Goal: Information Seeking & Learning: Learn about a topic

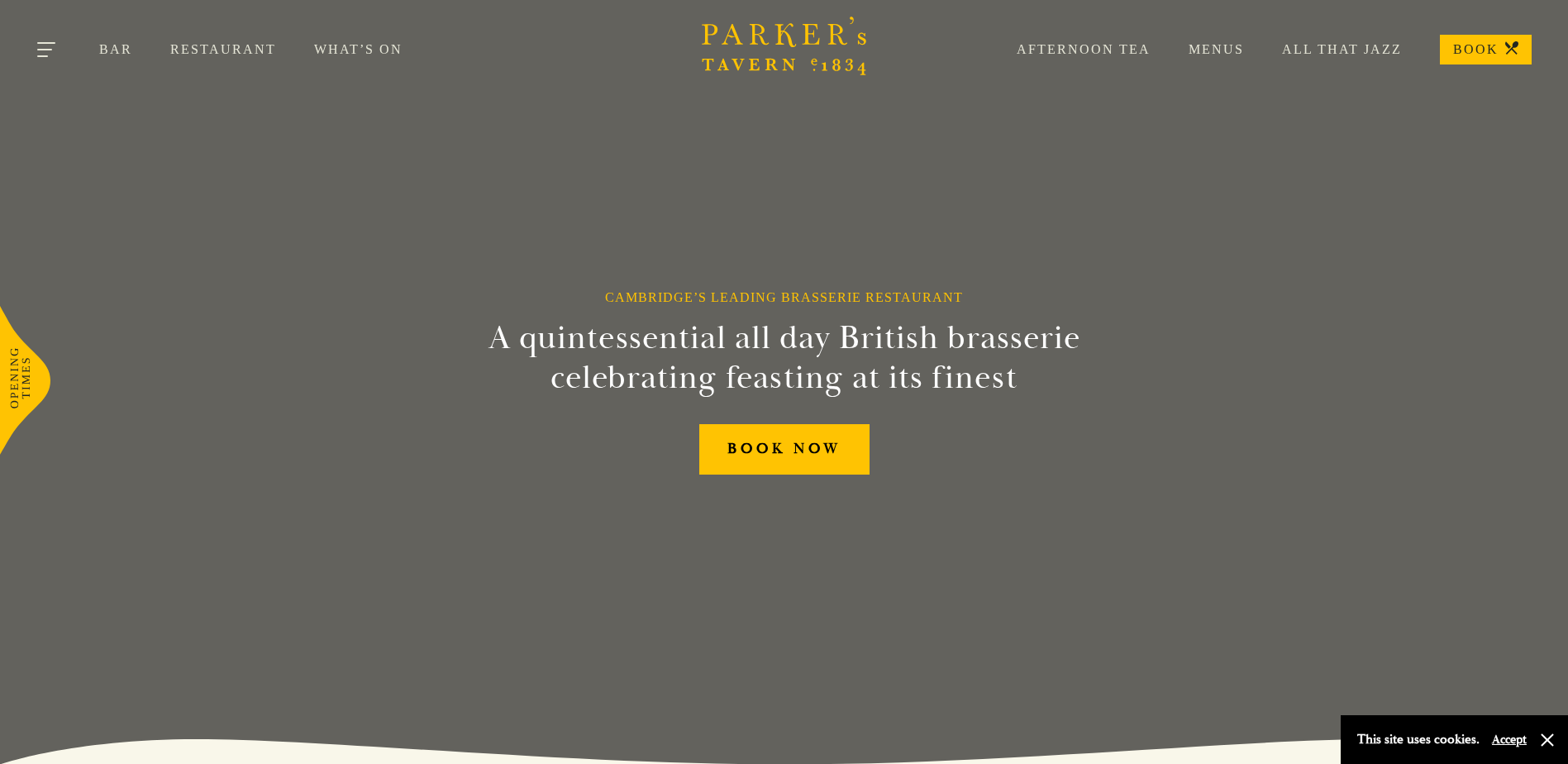
click at [41, 47] on button "Toggle navigation" at bounding box center [48, 53] width 70 height 70
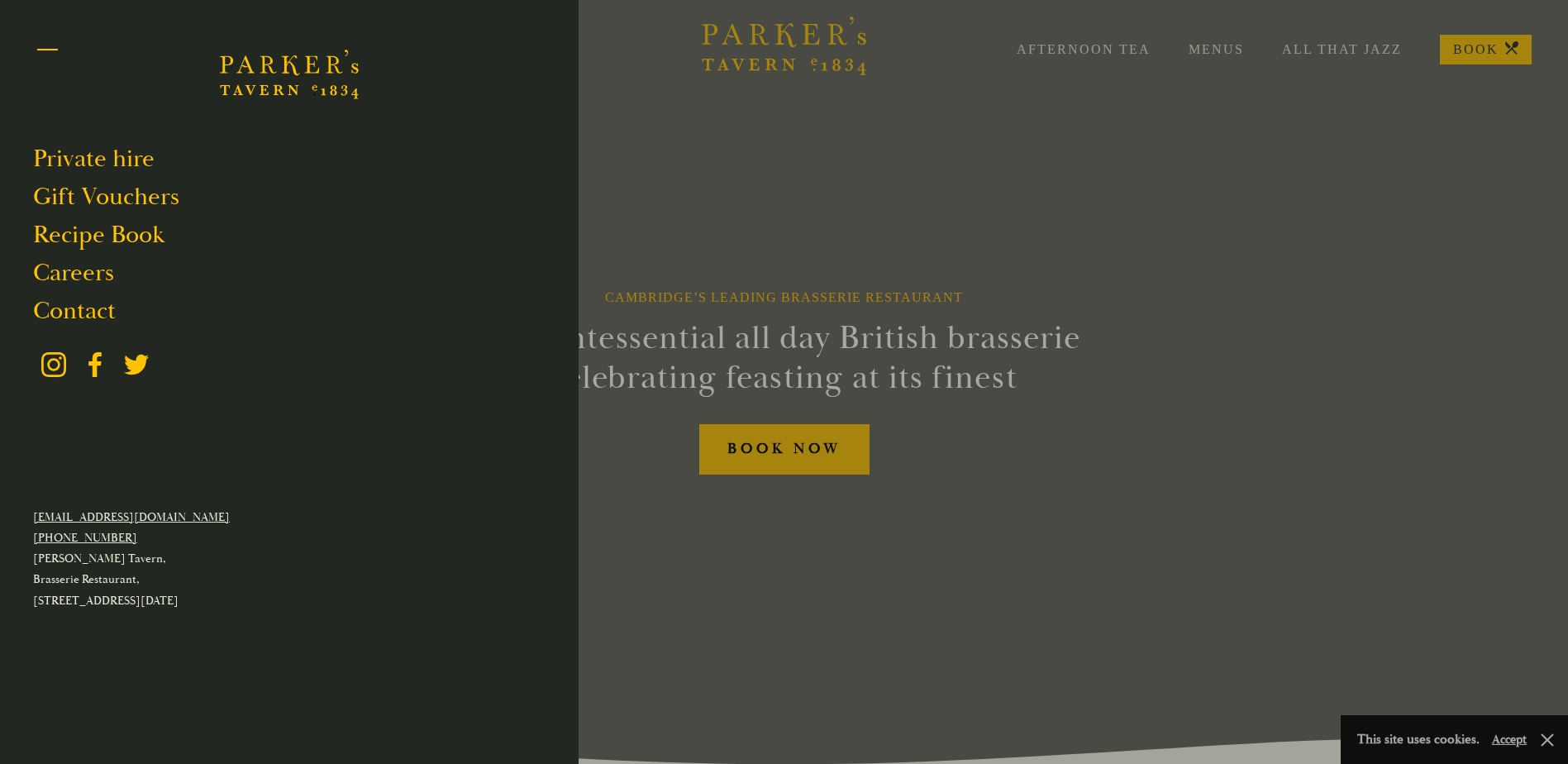
click at [41, 47] on button "Toggle navigation" at bounding box center [48, 53] width 70 height 70
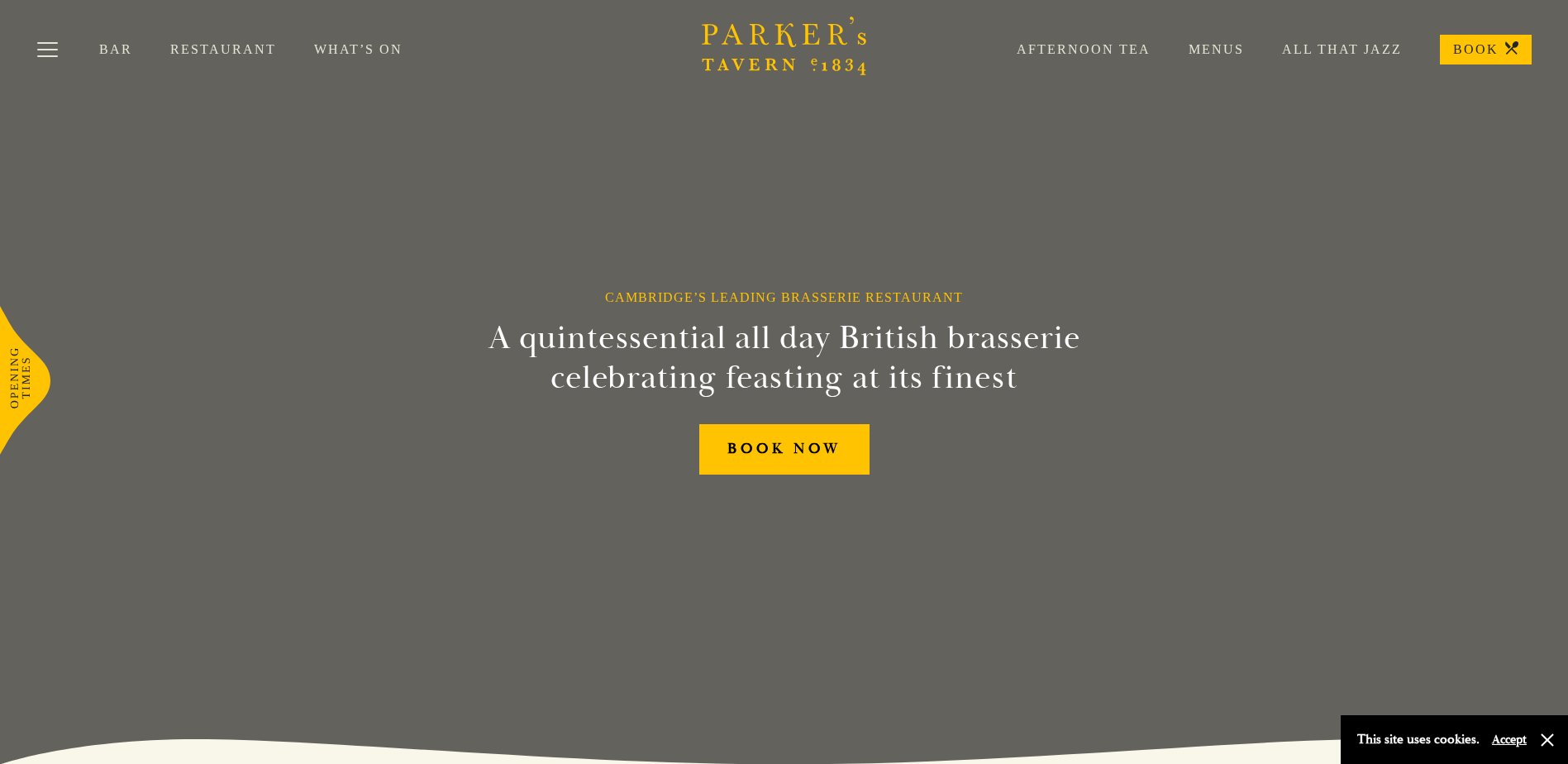
click at [336, 45] on link "What’s On" at bounding box center [376, 49] width 126 height 17
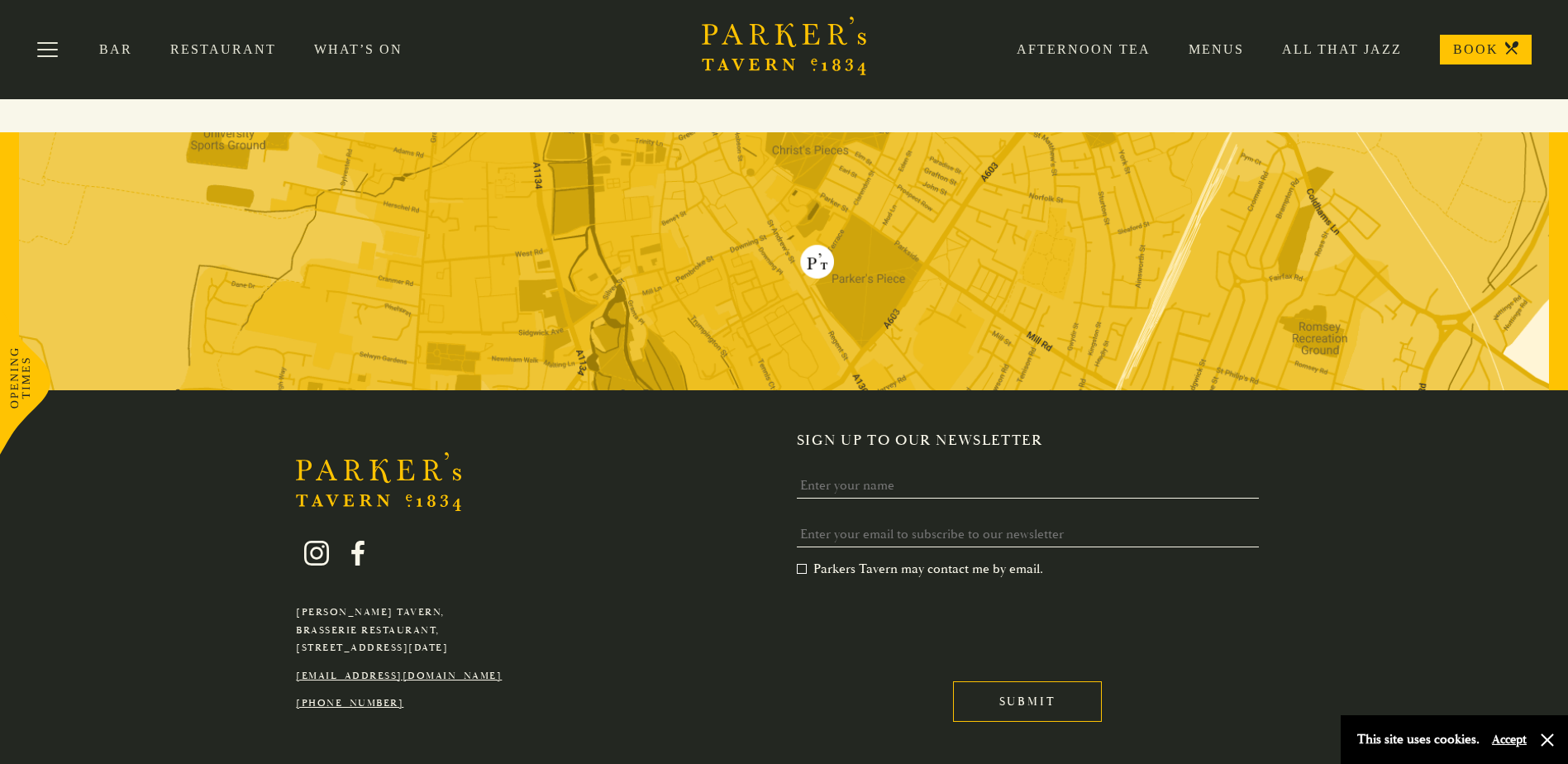
scroll to position [723, 0]
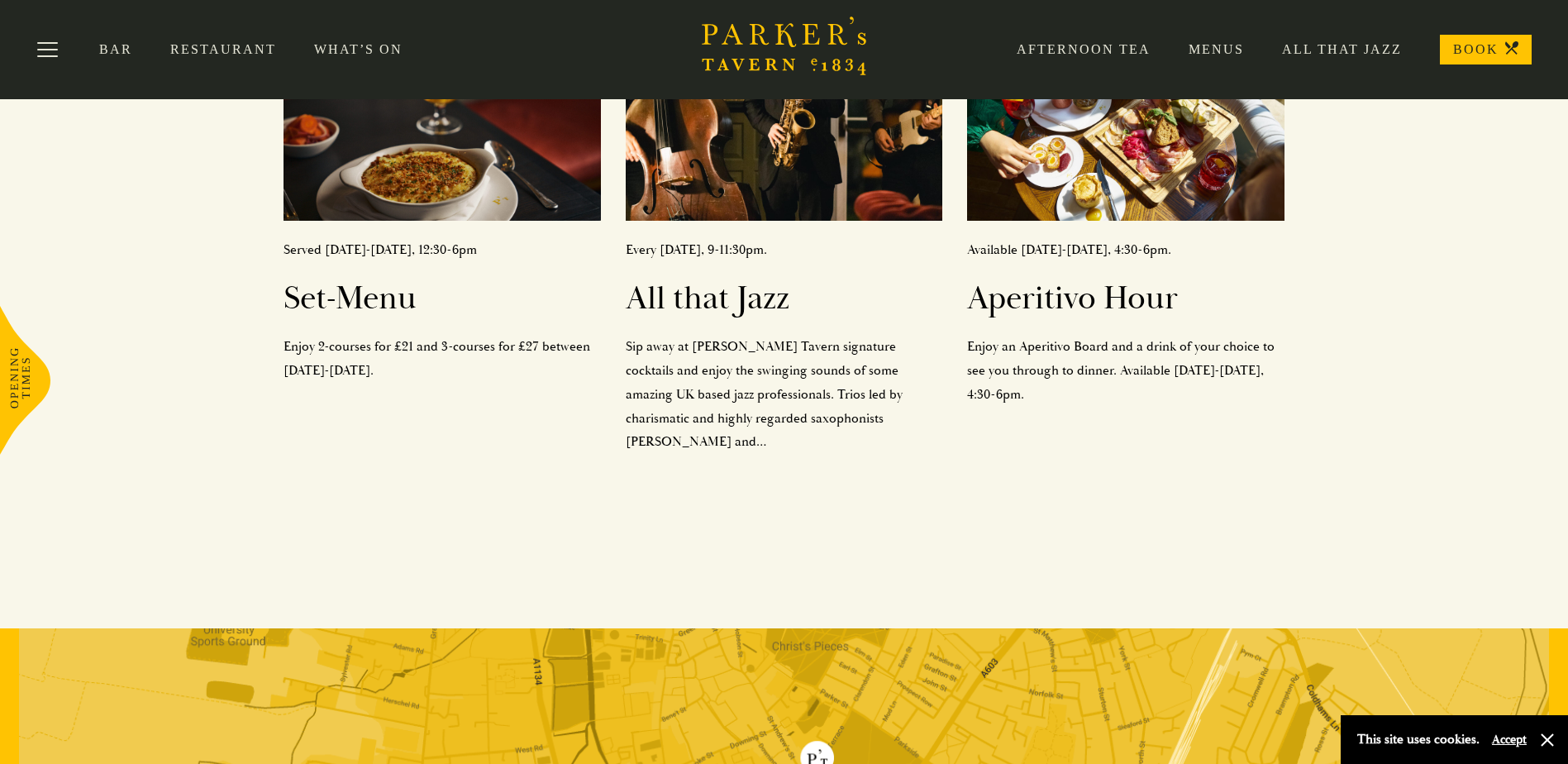
click at [1213, 48] on link "Menus" at bounding box center [1198, 49] width 94 height 17
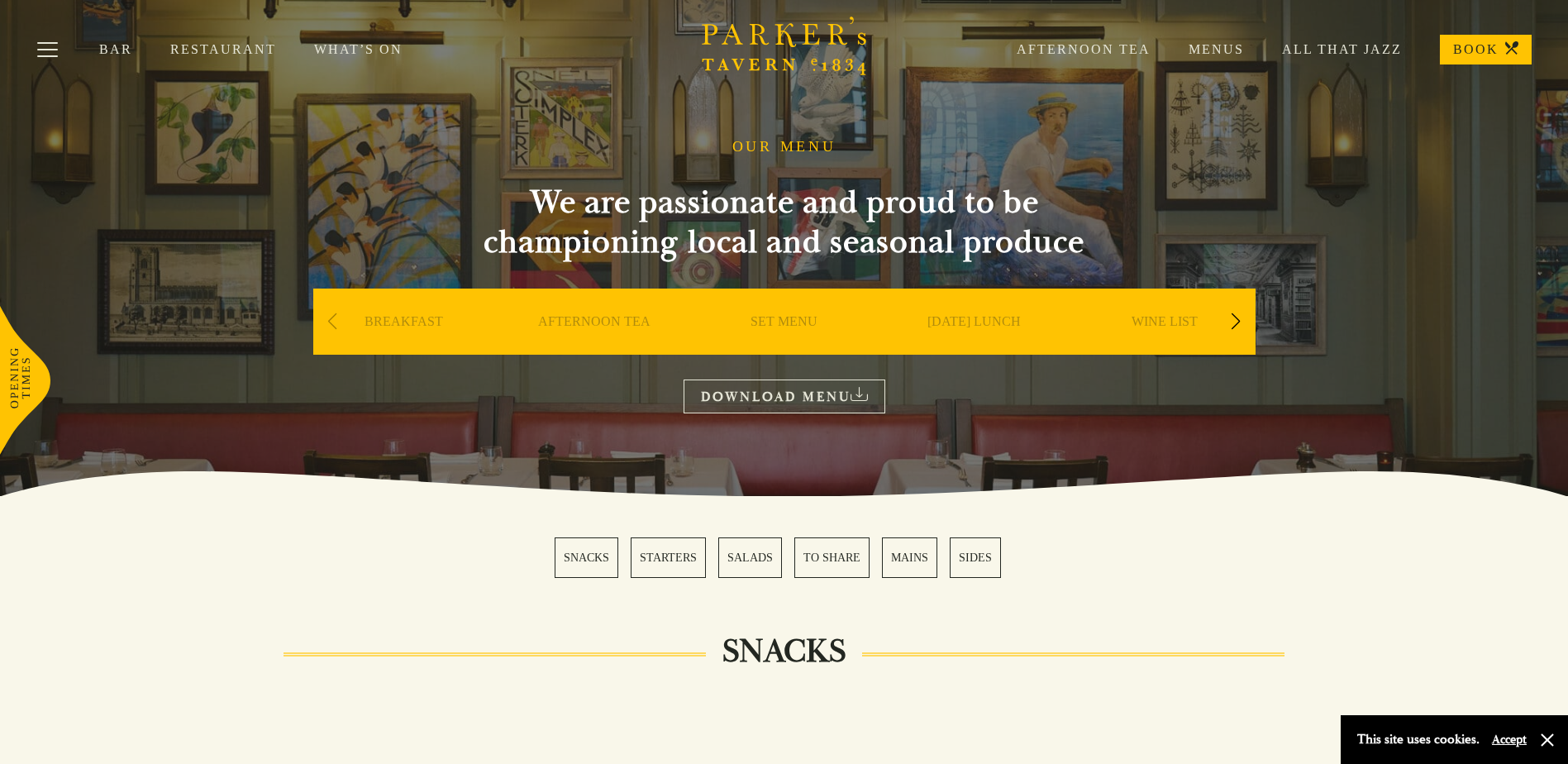
click at [1231, 323] on div "Next slide" at bounding box center [1236, 320] width 22 height 36
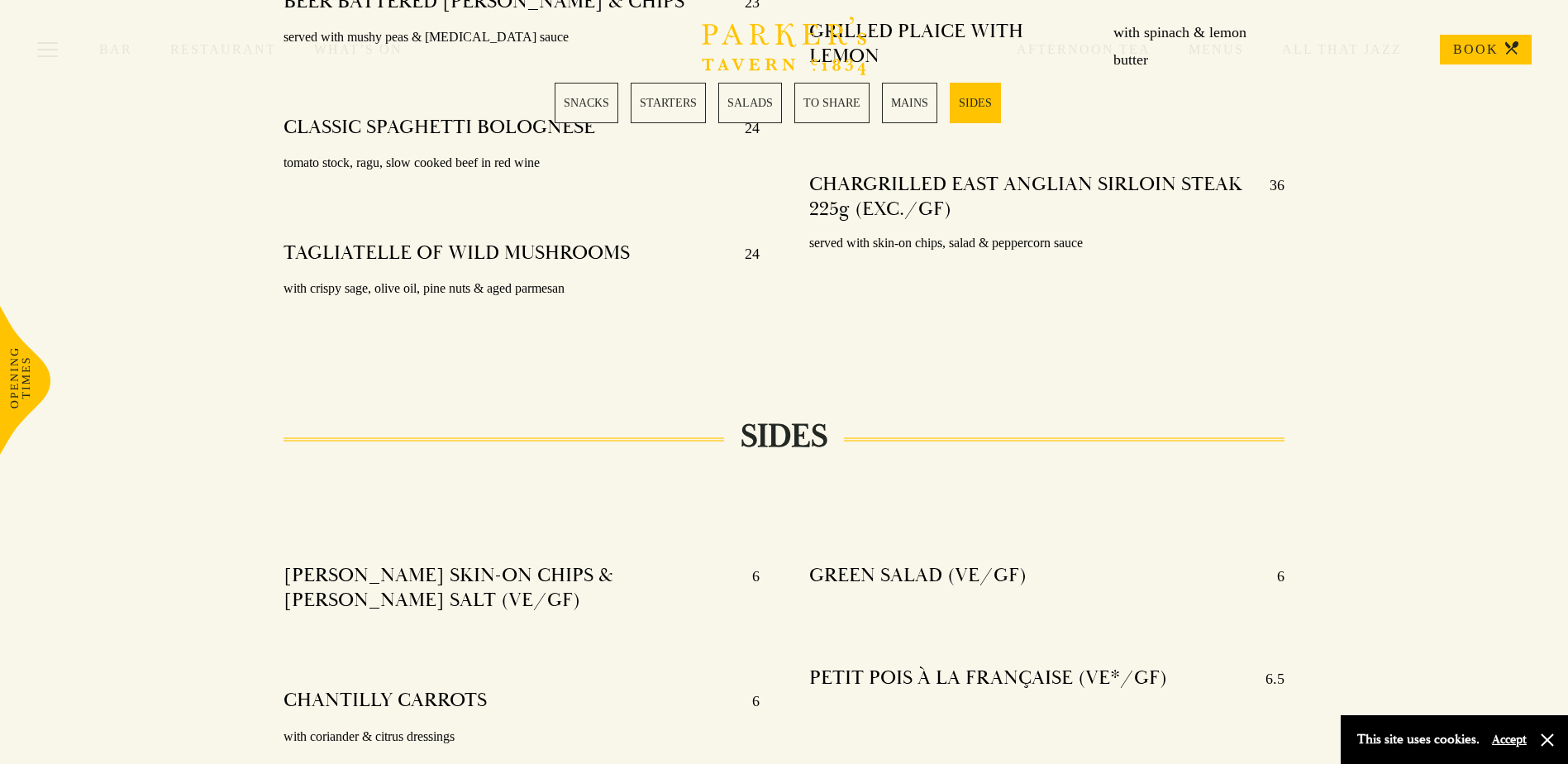
scroll to position [3718, 0]
